Goal: Communication & Community: Participate in discussion

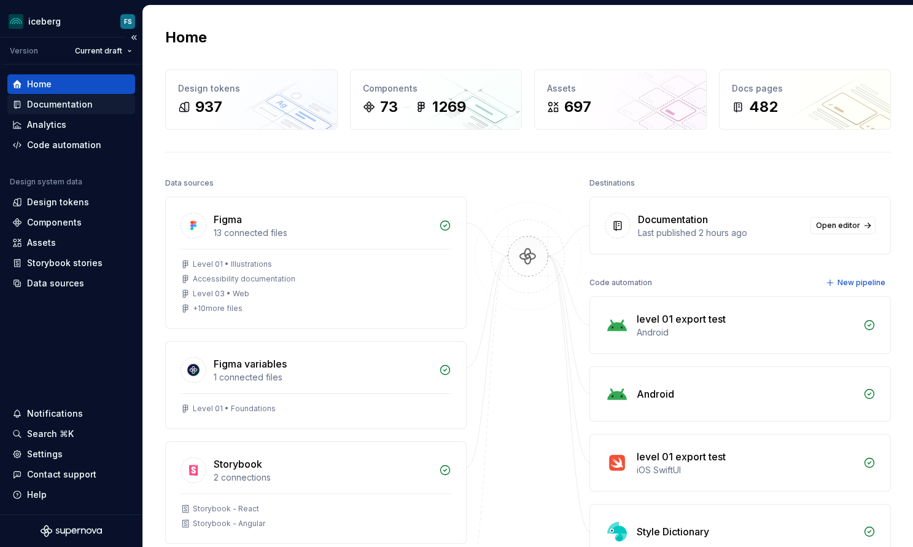
click at [41, 100] on div "Documentation" at bounding box center [60, 104] width 66 height 12
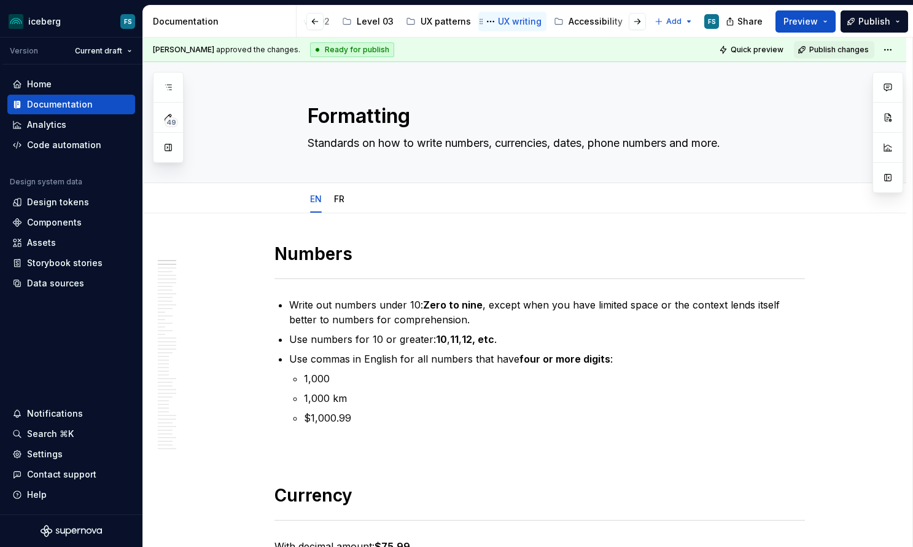
scroll to position [0, 394]
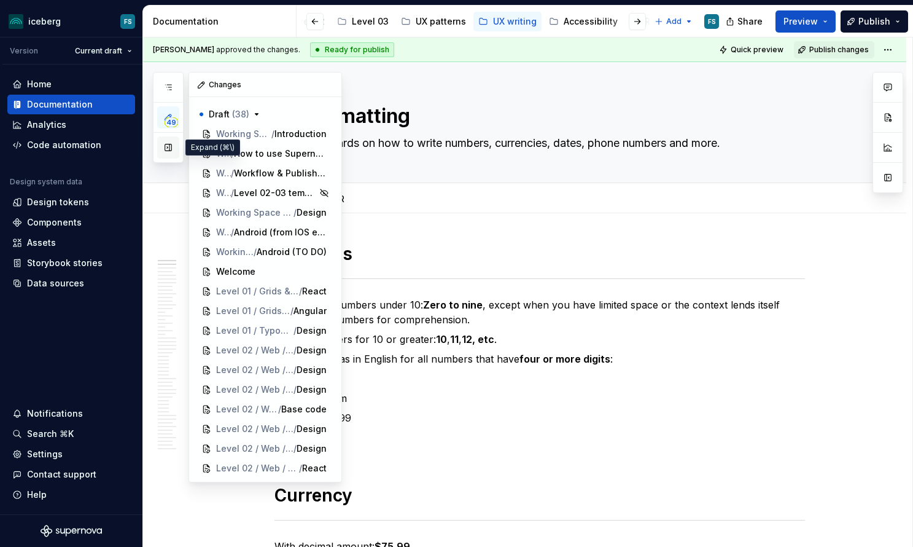
click at [171, 148] on button "button" at bounding box center [168, 147] width 22 height 22
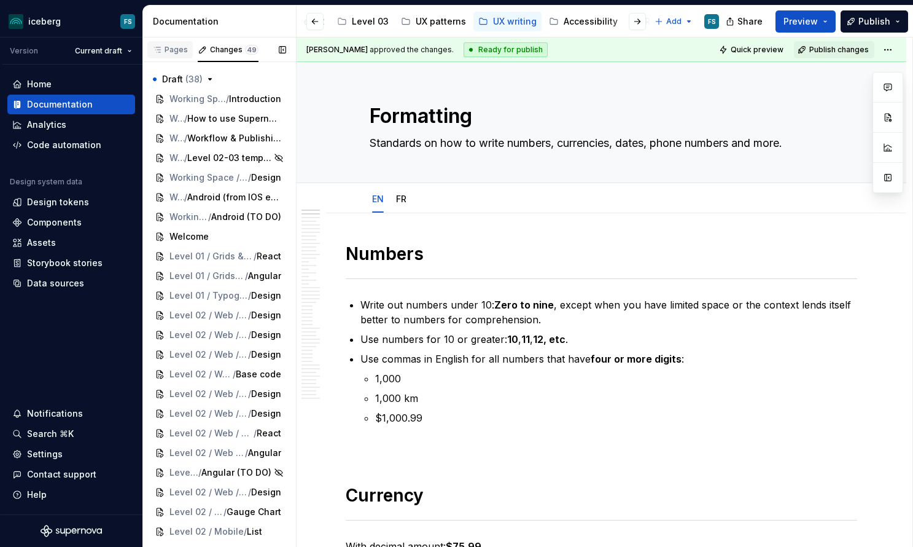
click at [166, 49] on div "Pages" at bounding box center [170, 50] width 36 height 10
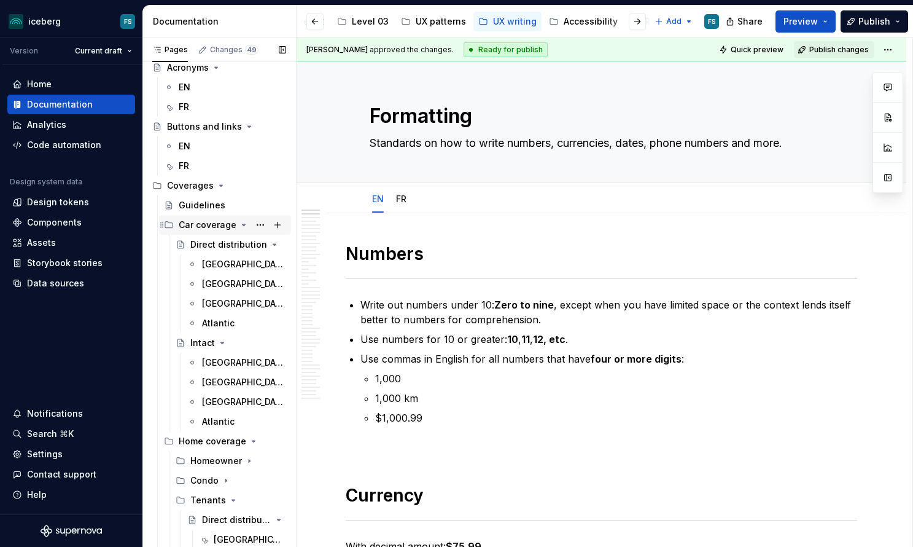
scroll to position [85, 0]
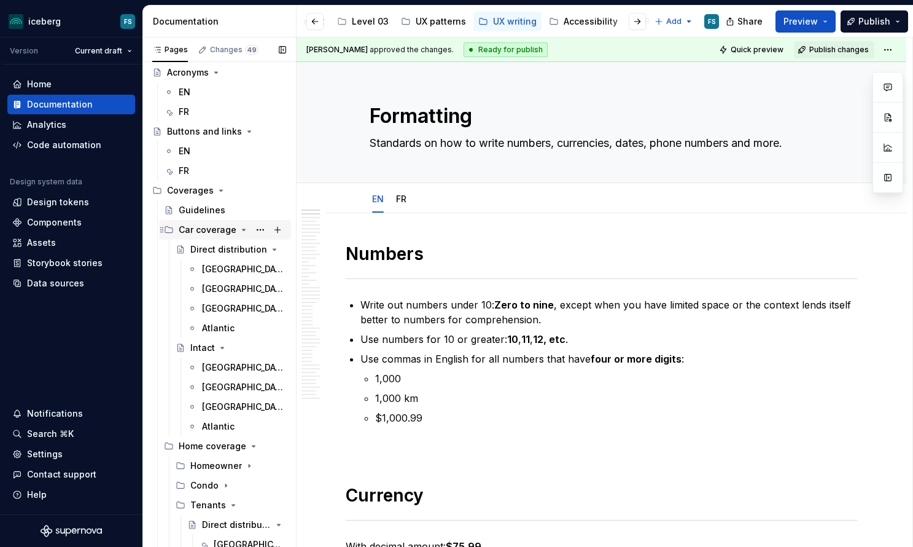
click at [243, 230] on icon "Page tree" at bounding box center [244, 229] width 3 height 1
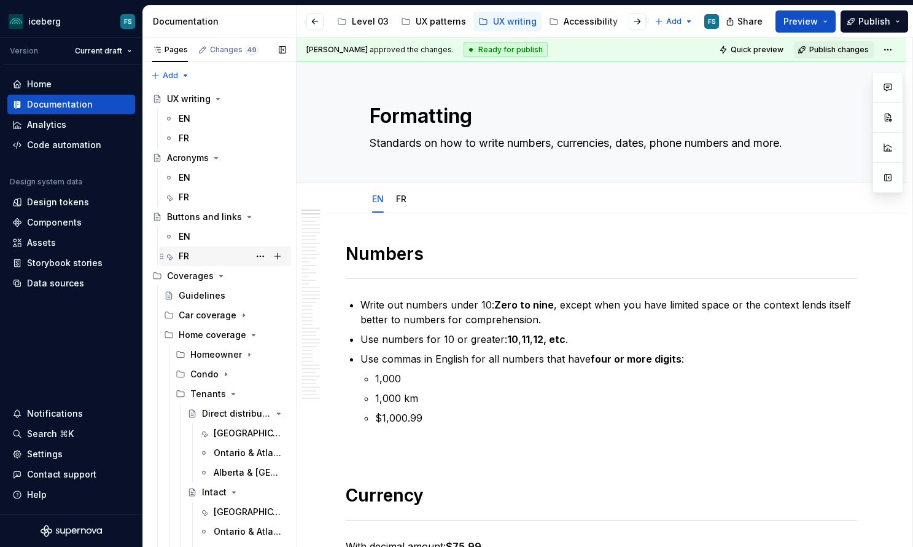
scroll to position [0, 0]
click at [184, 256] on div "FR" at bounding box center [184, 256] width 10 height 12
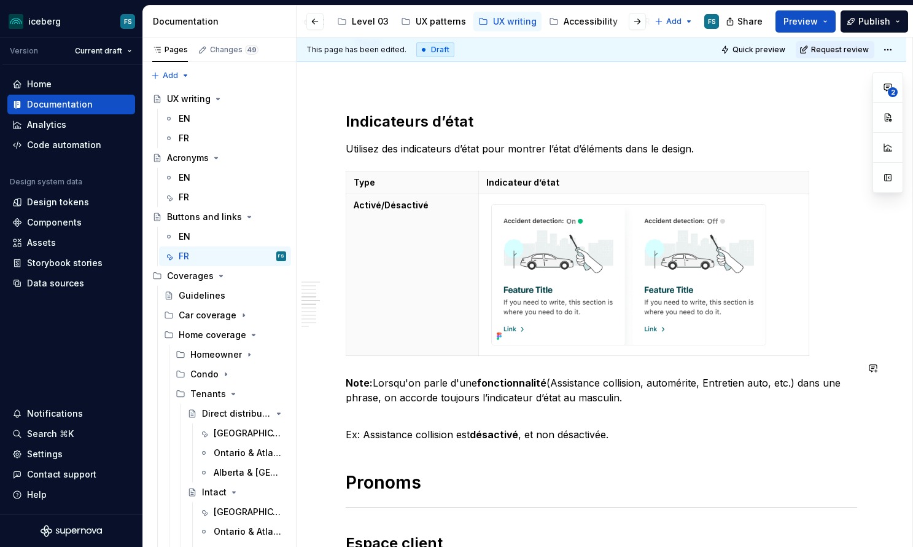
scroll to position [2302, 0]
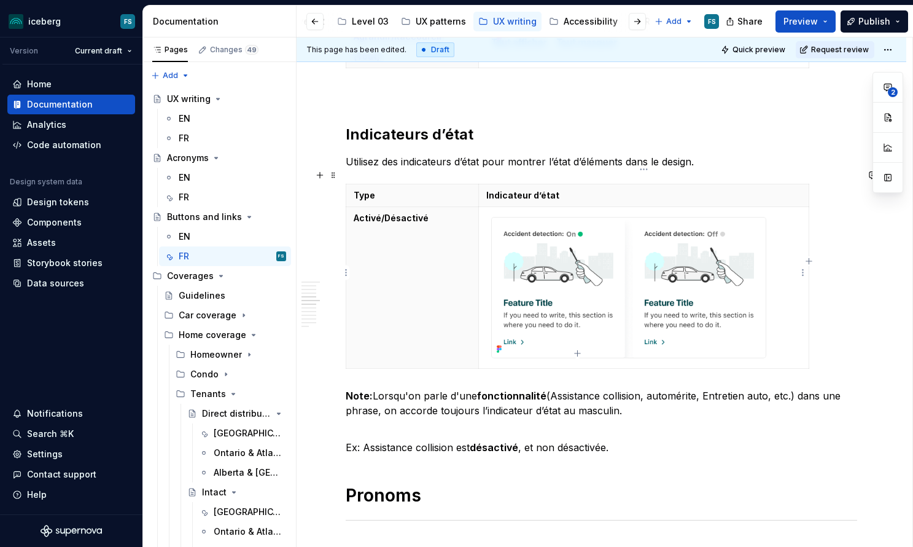
click at [761, 227] on img at bounding box center [629, 287] width 274 height 140
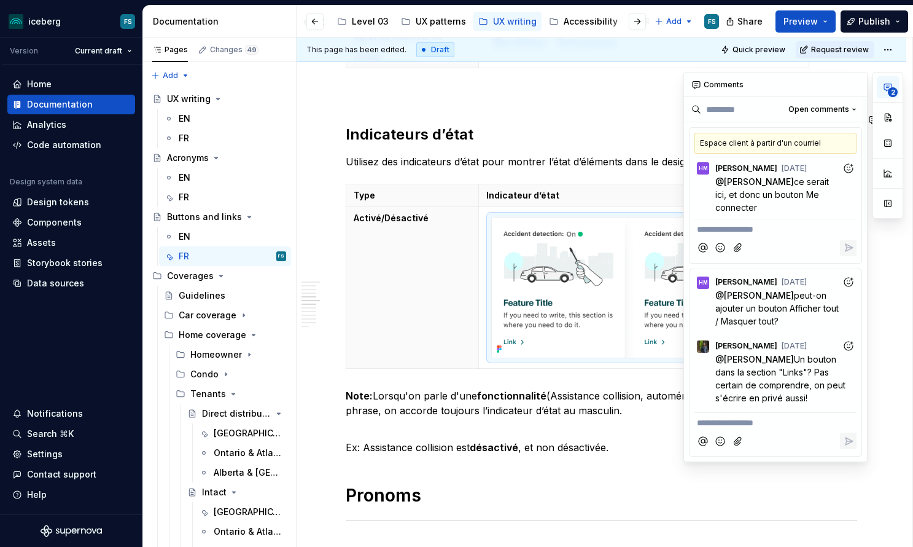
click at [890, 89] on span "2" at bounding box center [893, 92] width 10 height 10
drag, startPoint x: 366, startPoint y: 311, endPoint x: 378, endPoint y: 313, distance: 11.7
click at [367, 312] on th "Activé/Désactivé" at bounding box center [412, 287] width 133 height 162
drag, startPoint x: 487, startPoint y: 201, endPoint x: 647, endPoint y: 290, distance: 182.6
click at [647, 290] on div at bounding box center [628, 287] width 275 height 141
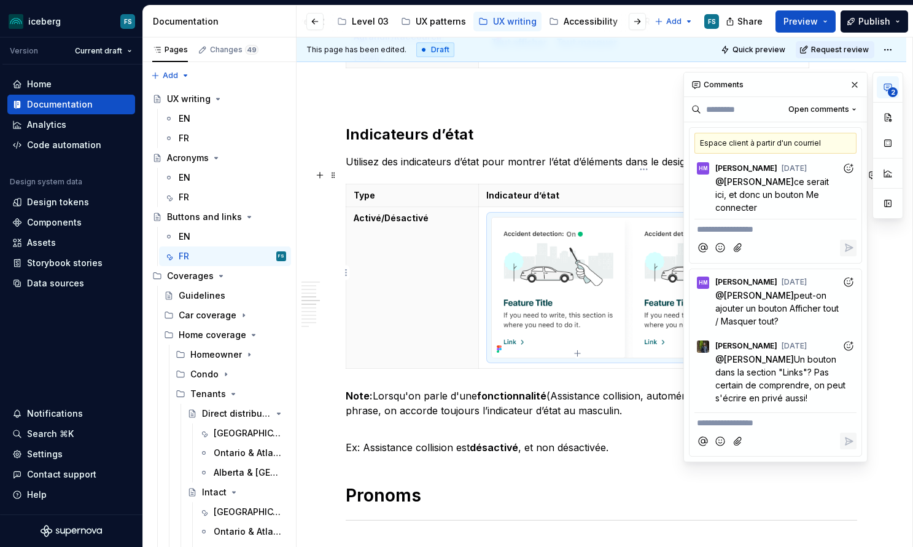
click at [608, 296] on img at bounding box center [629, 287] width 274 height 140
click at [617, 279] on img at bounding box center [629, 287] width 274 height 140
click at [660, 425] on p "Ex: Assistance collision est désactivé , et non désactivée." at bounding box center [602, 439] width 512 height 29
click at [856, 87] on button "button" at bounding box center [855, 84] width 17 height 17
type textarea "*"
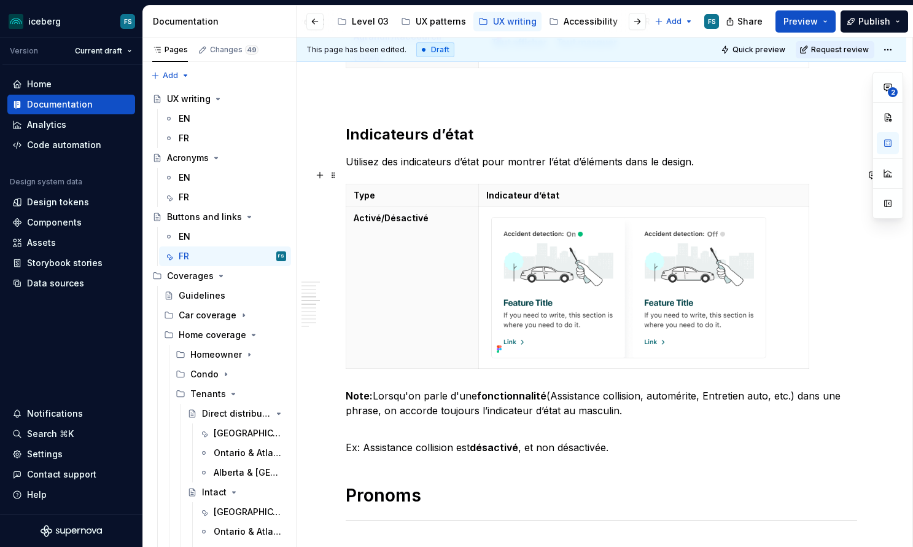
click at [783, 263] on td at bounding box center [644, 287] width 330 height 162
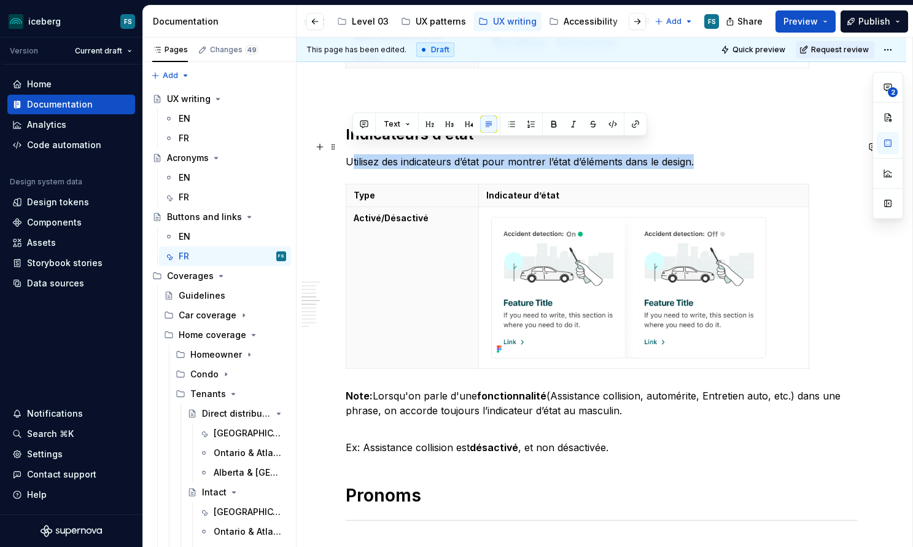
drag, startPoint x: 351, startPoint y: 150, endPoint x: 724, endPoint y: 149, distance: 373.5
click at [724, 154] on p "Utilisez des indicateurs d’état pour montrer l’état d’éléments dans le design." at bounding box center [602, 161] width 512 height 15
click at [364, 125] on button "button" at bounding box center [364, 123] width 17 height 17
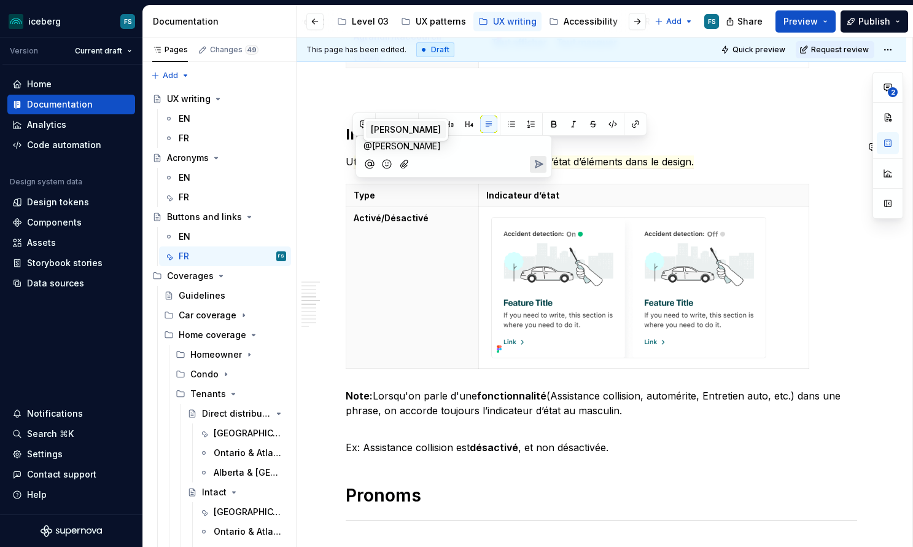
click at [421, 131] on span "[PERSON_NAME]" at bounding box center [406, 129] width 70 height 12
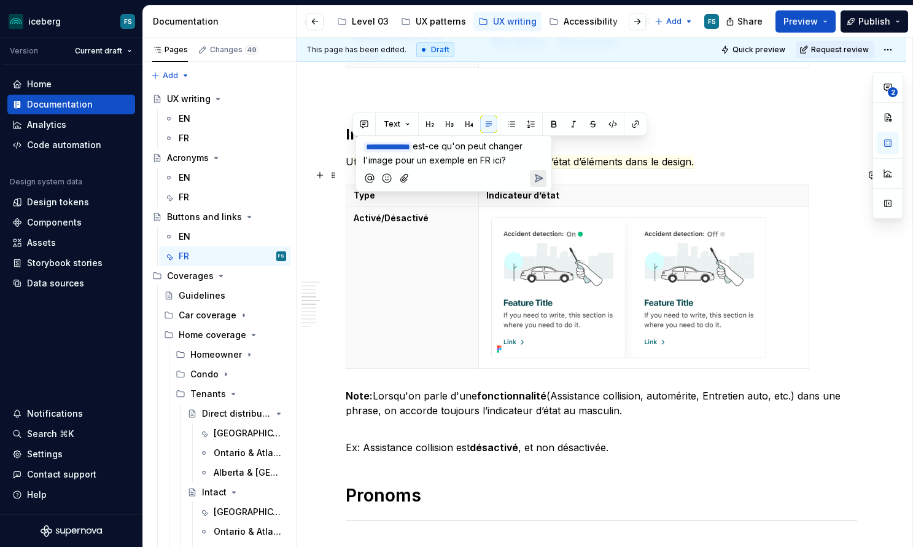
click at [541, 180] on icon "Send" at bounding box center [539, 178] width 12 height 12
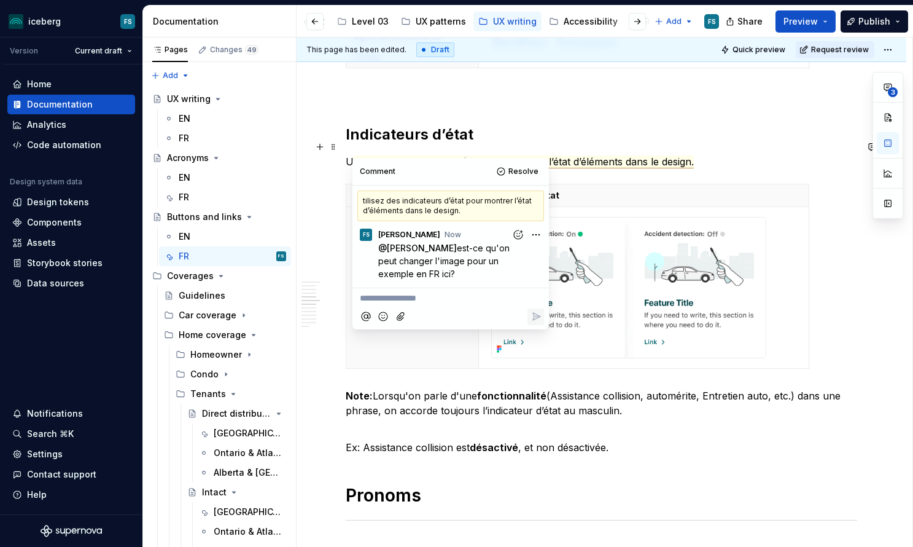
click at [687, 154] on p "U tilisez des indicateurs d’état pour montrer l’état d’éléments dans le design." at bounding box center [602, 161] width 512 height 15
